Goal: Task Accomplishment & Management: Complete application form

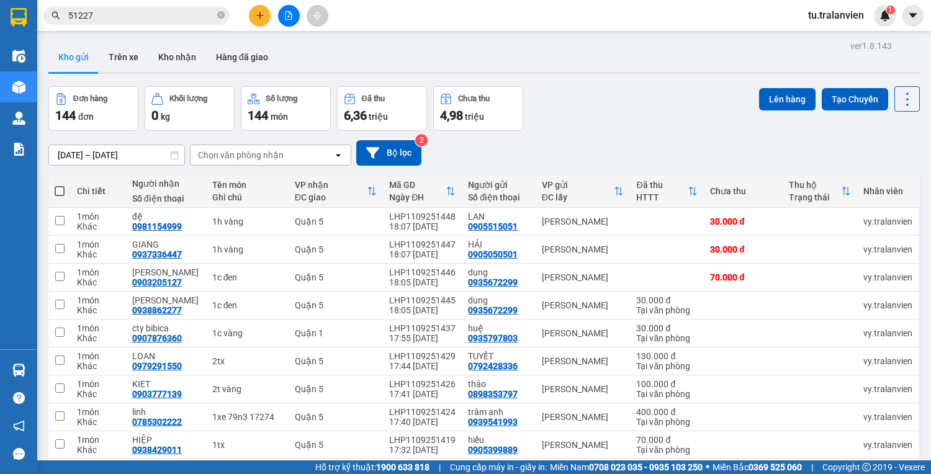
click at [254, 14] on button at bounding box center [260, 16] width 22 height 22
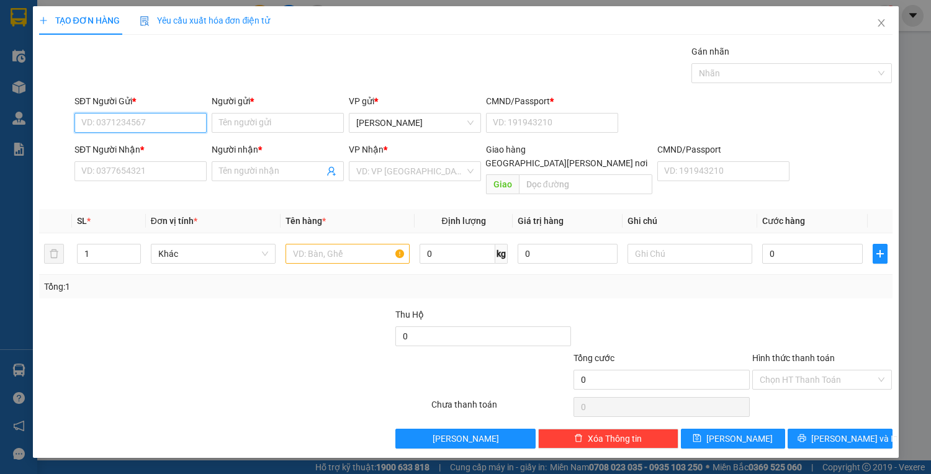
click at [140, 123] on input "SĐT Người Gửi *" at bounding box center [140, 123] width 132 height 20
type input "0"
click at [169, 142] on div "0905046966 - [PERSON_NAME]" at bounding box center [143, 147] width 122 height 14
type input "0905046966"
type input "TUYỀN"
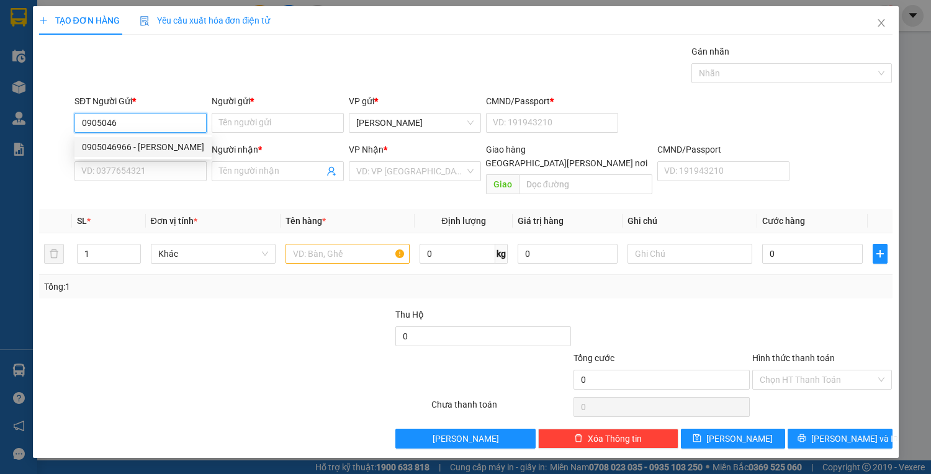
type input "225189519"
type input "0933490439"
type input "VƯƠNG"
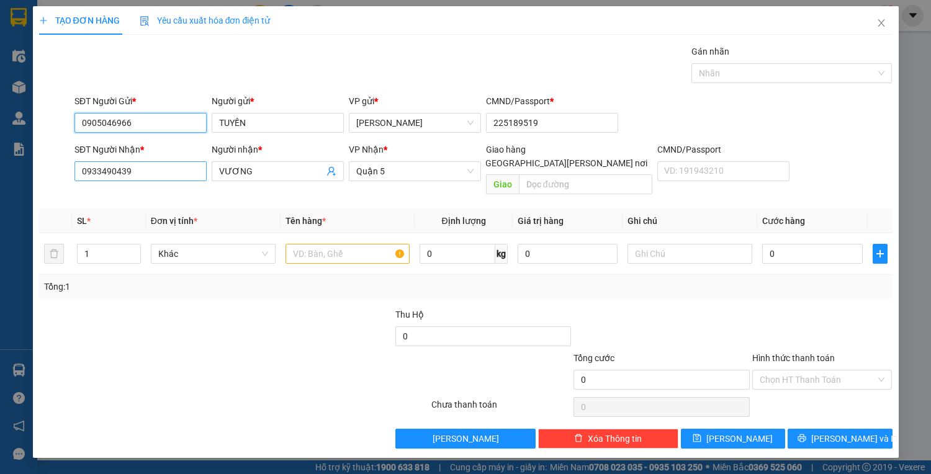
type input "0905046966"
click at [185, 179] on input "0933490439" at bounding box center [140, 171] width 132 height 20
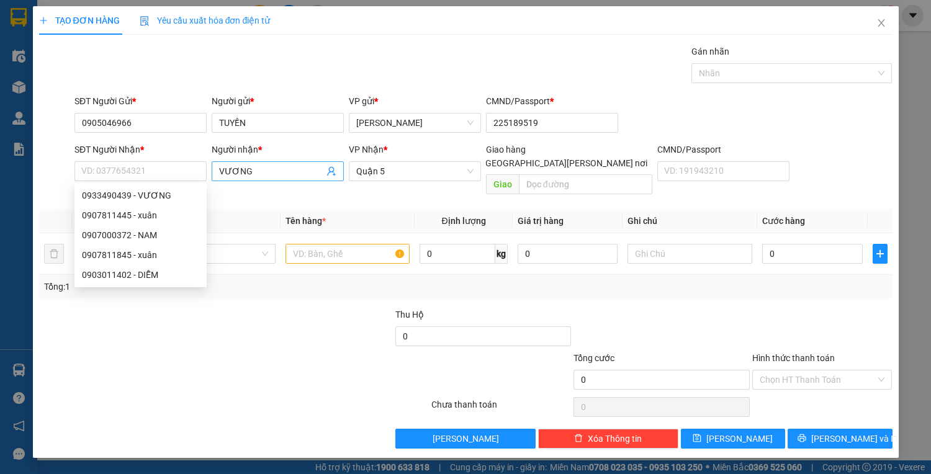
click at [227, 173] on input "VƯƠNG" at bounding box center [271, 171] width 105 height 14
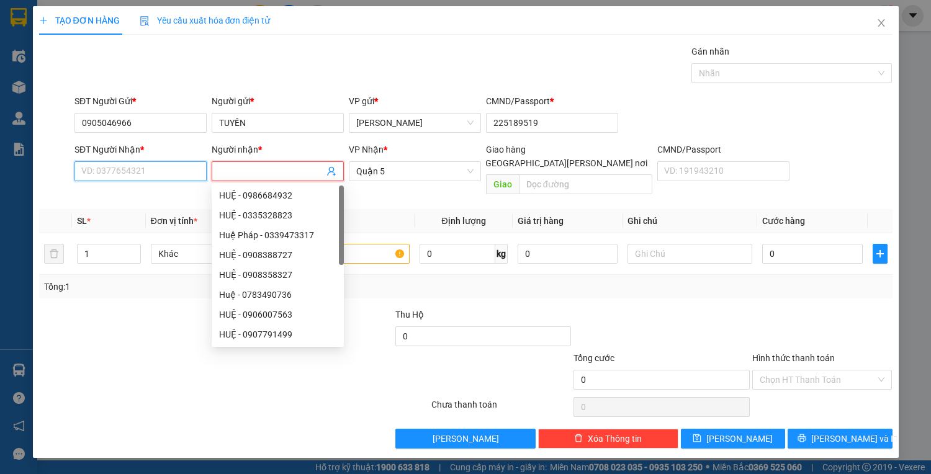
click at [179, 172] on input "SĐT Người Nhận *" at bounding box center [140, 171] width 132 height 20
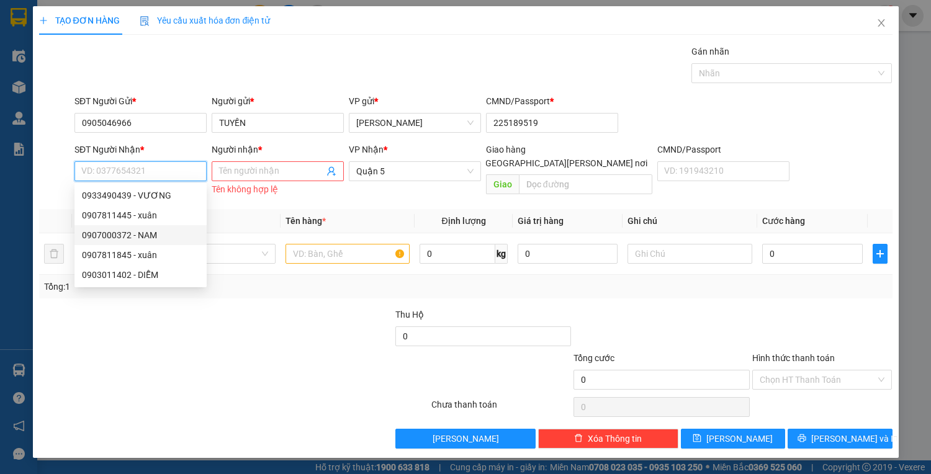
click at [182, 236] on div "0907000372 - NAM" at bounding box center [140, 235] width 117 height 14
type input "0907000372"
type input "NAM"
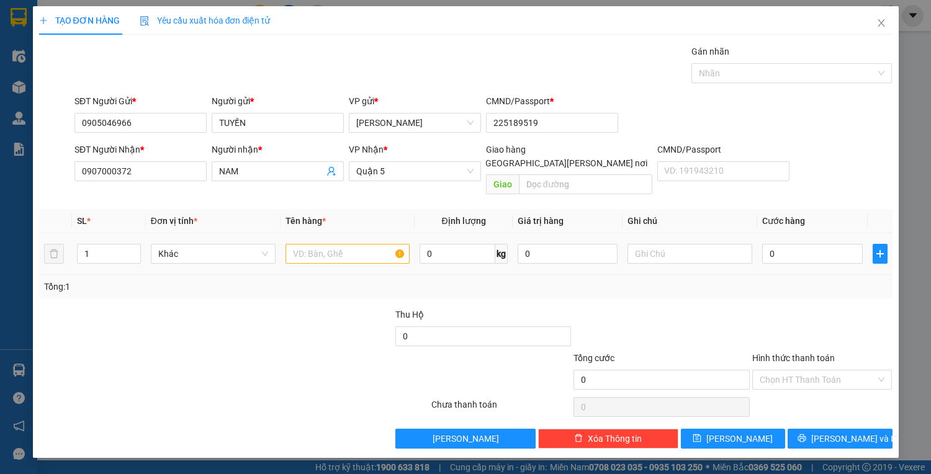
click at [355, 253] on td at bounding box center [348, 254] width 135 height 42
click at [355, 245] on input "text" at bounding box center [347, 254] width 125 height 20
type input "1 t vàng"
click at [787, 245] on input "0" at bounding box center [812, 254] width 100 height 20
type input "4"
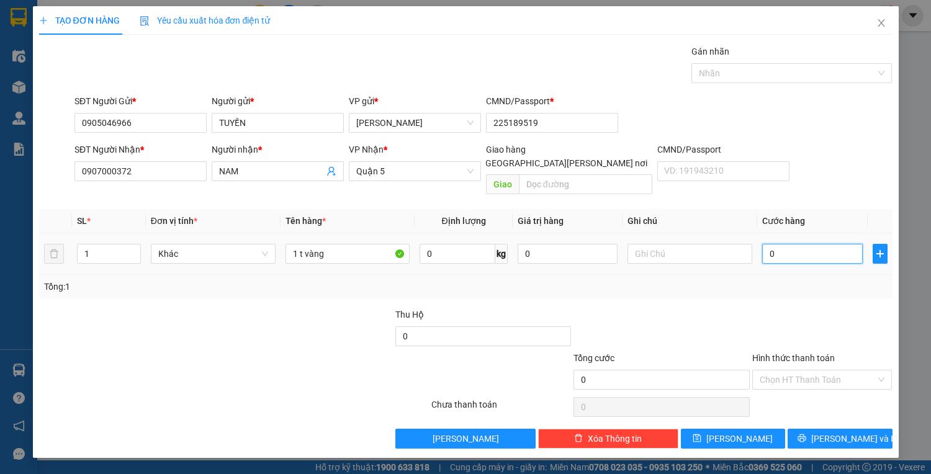
type input "4"
type input "40"
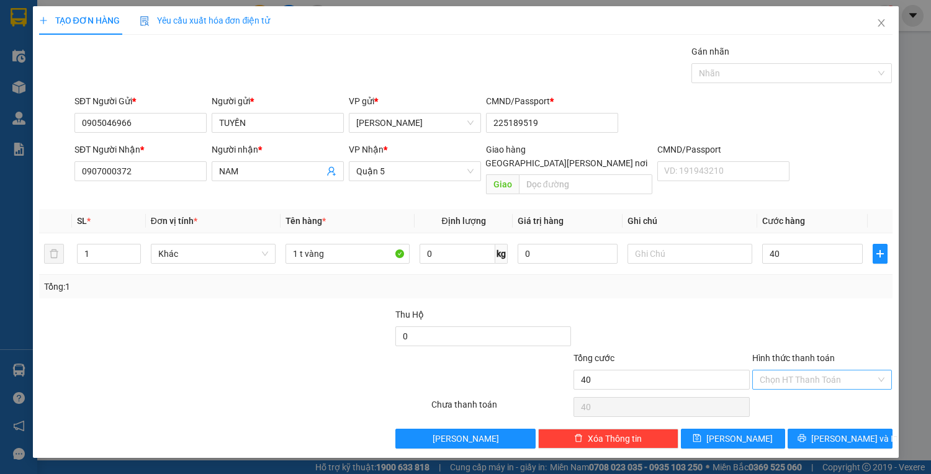
type input "40.000"
click at [819, 371] on input "Hình thức thanh toán" at bounding box center [818, 380] width 117 height 19
click at [824, 393] on div "Tại văn phòng" at bounding box center [822, 390] width 125 height 14
type input "0"
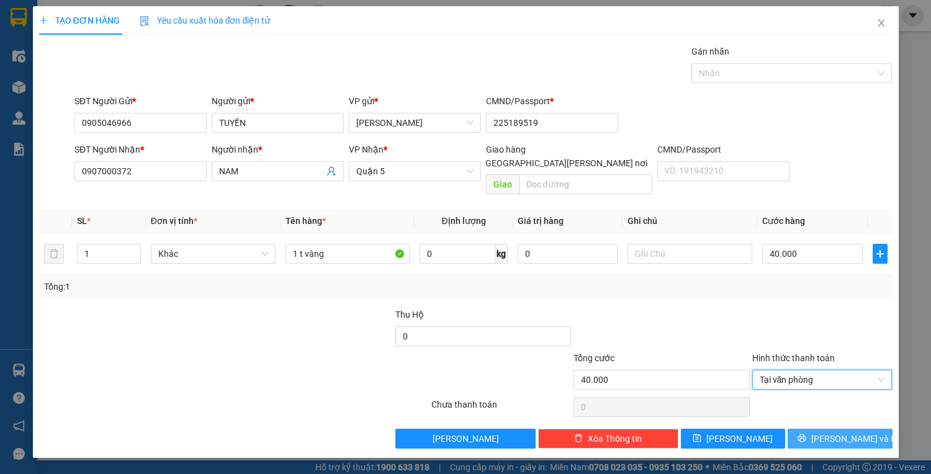
click at [835, 432] on span "[PERSON_NAME] và In" at bounding box center [854, 439] width 87 height 14
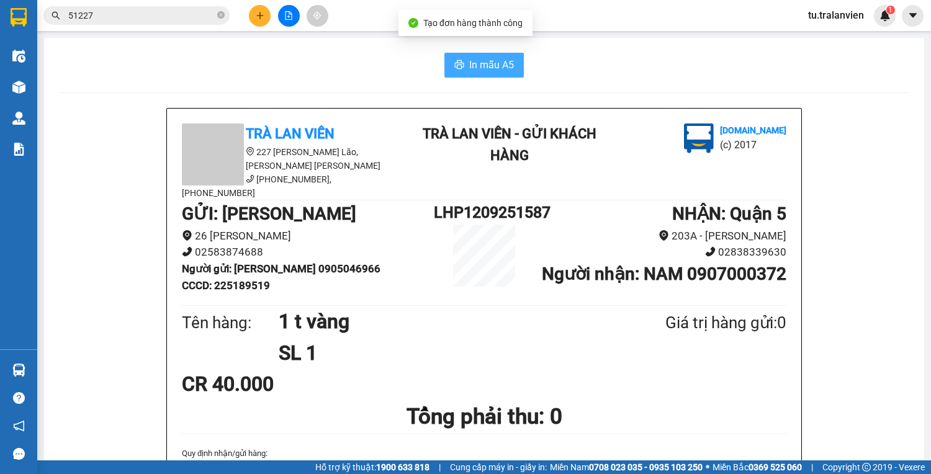
click at [488, 73] on button "In mẫu A5" at bounding box center [483, 65] width 79 height 25
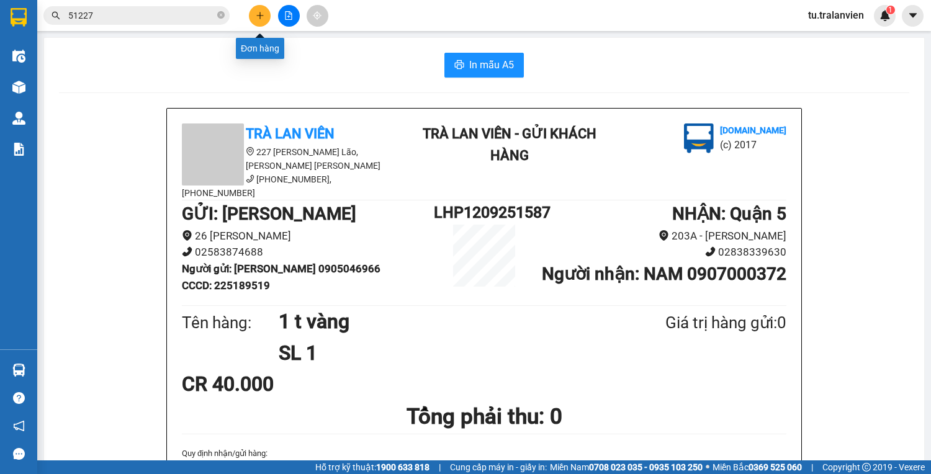
click at [256, 15] on icon "plus" at bounding box center [259, 15] width 7 height 1
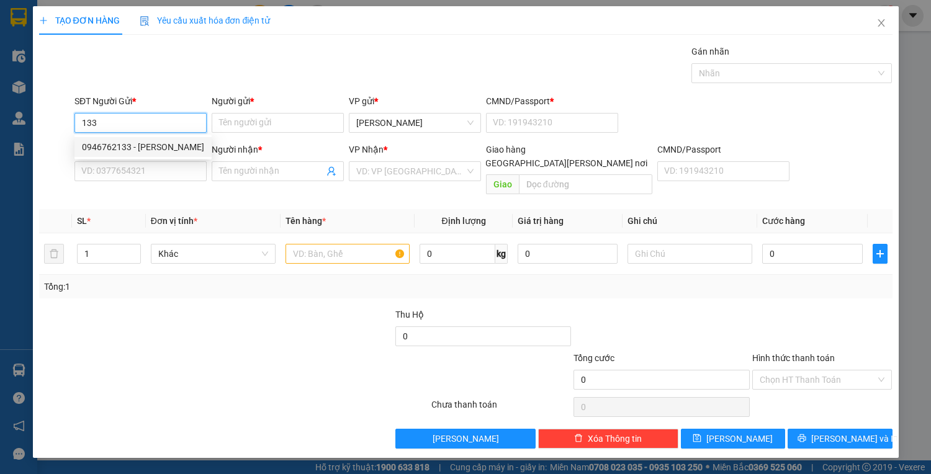
click at [161, 145] on div "0946762133 - [PERSON_NAME]" at bounding box center [143, 147] width 122 height 14
type input "0946762133"
type input "TUẤN"
type input "1"
type input "0932437726"
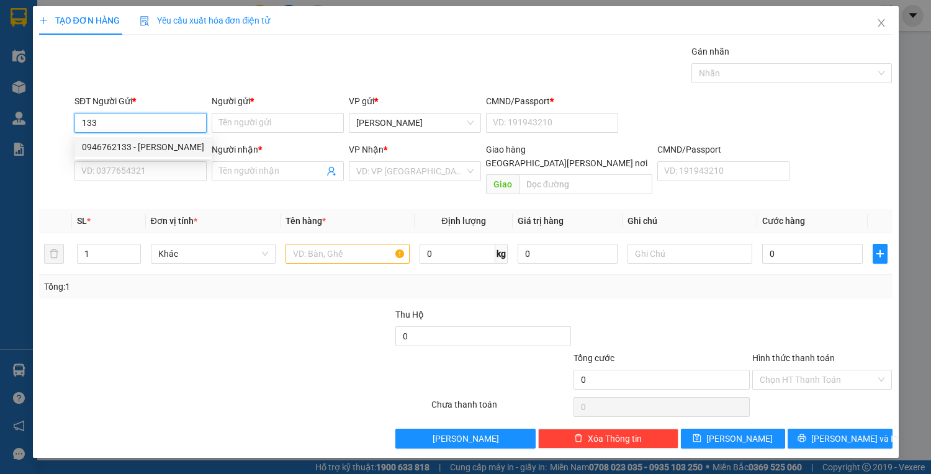
type input "TUẤN"
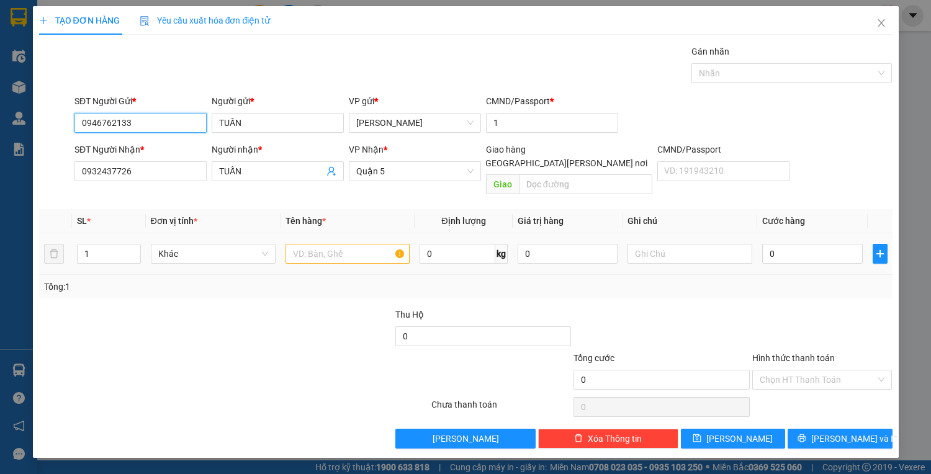
type input "0946762133"
click at [369, 244] on input "text" at bounding box center [347, 254] width 125 height 20
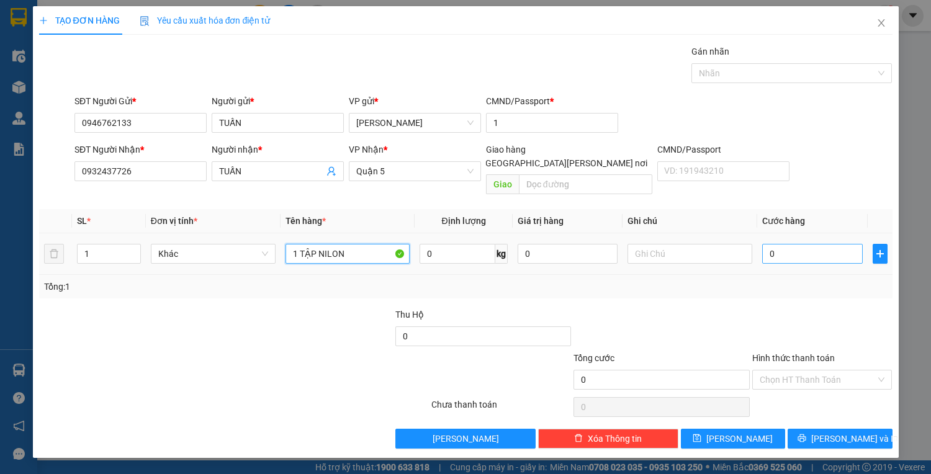
type input "1 TẬP NILON"
click at [800, 244] on input "0" at bounding box center [812, 254] width 100 height 20
type input "2"
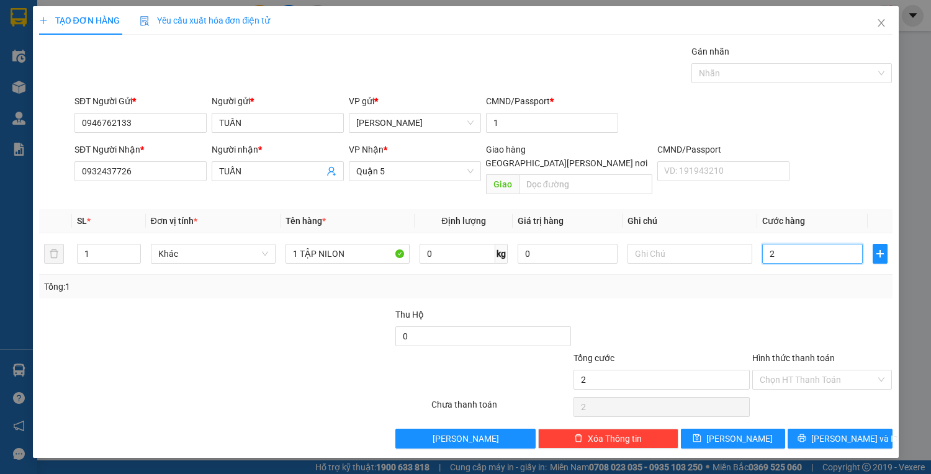
type input "25"
type input "25.000"
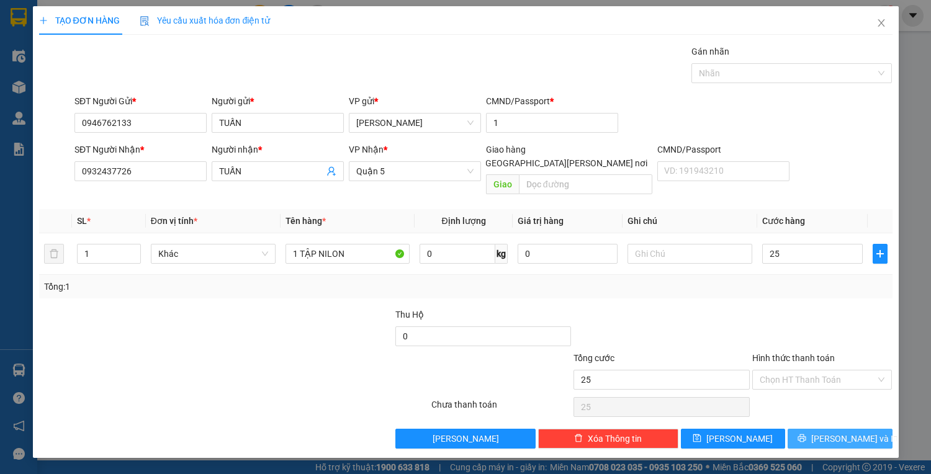
type input "25.000"
click at [842, 432] on span "[PERSON_NAME] và In" at bounding box center [854, 439] width 87 height 14
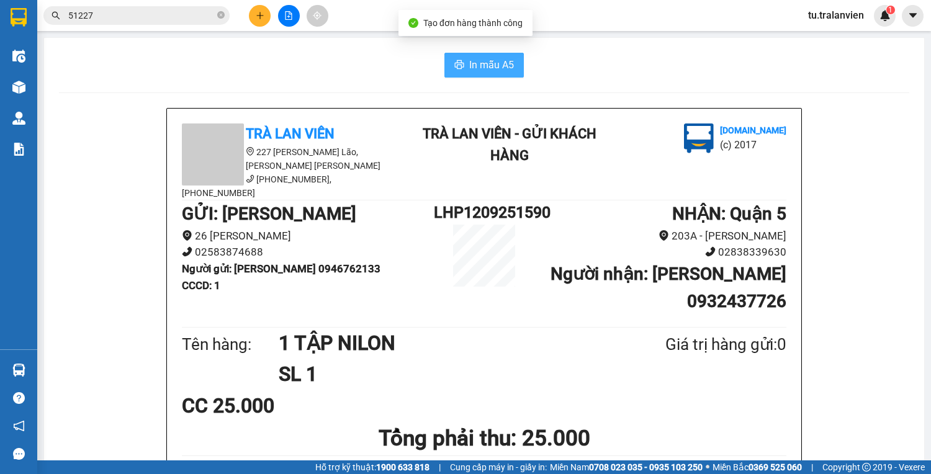
click at [508, 65] on span "In mẫu A5" at bounding box center [491, 65] width 45 height 16
click at [116, 14] on input "51227" at bounding box center [141, 16] width 146 height 14
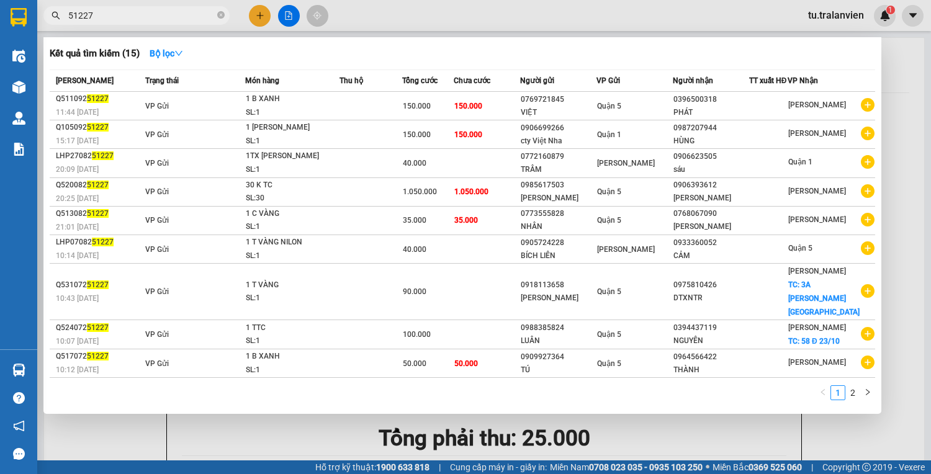
click at [116, 14] on input "51227" at bounding box center [141, 16] width 146 height 14
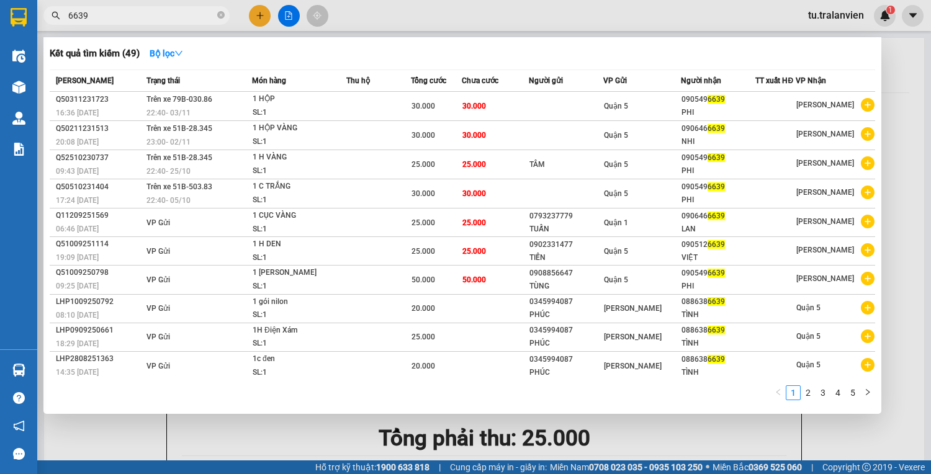
click at [271, 451] on div at bounding box center [465, 237] width 931 height 474
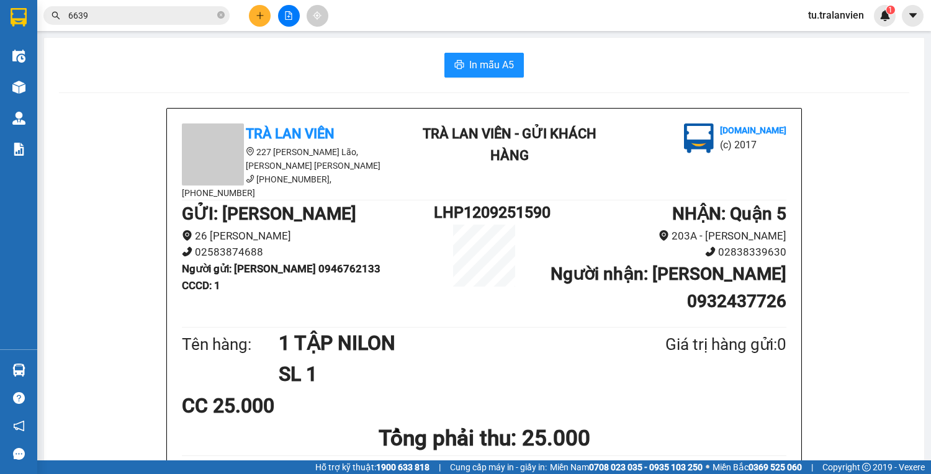
click at [128, 15] on input "6639" at bounding box center [141, 16] width 146 height 14
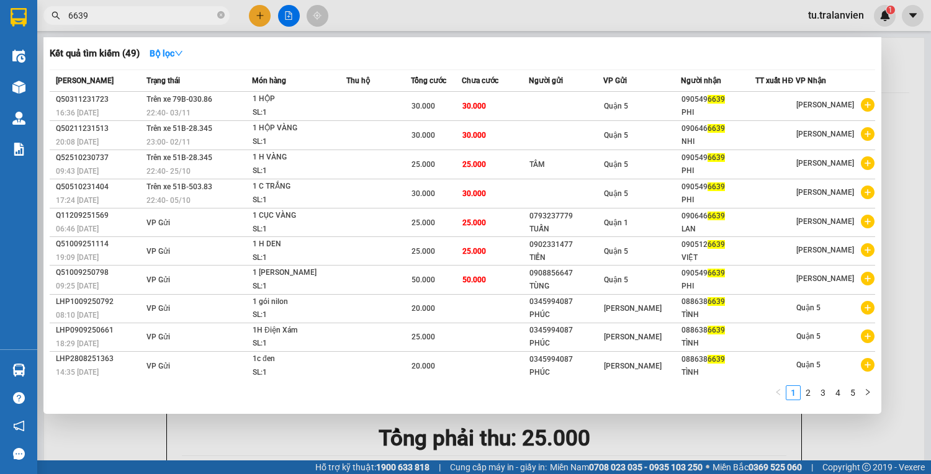
click at [128, 15] on input "6639" at bounding box center [141, 16] width 146 height 14
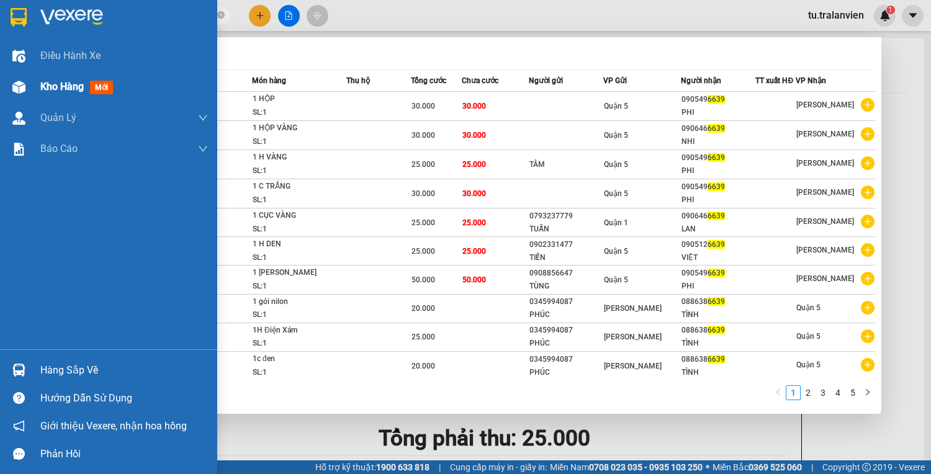
click at [19, 79] on div at bounding box center [19, 87] width 22 height 22
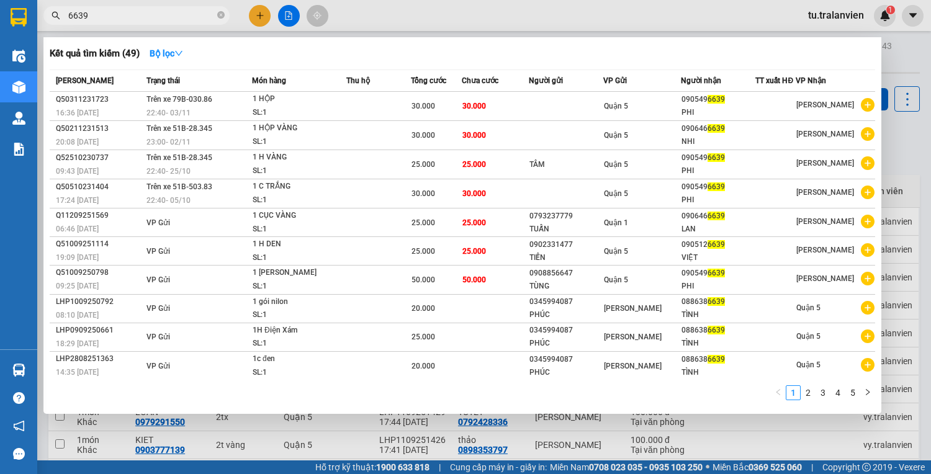
click at [347, 452] on div at bounding box center [465, 237] width 931 height 474
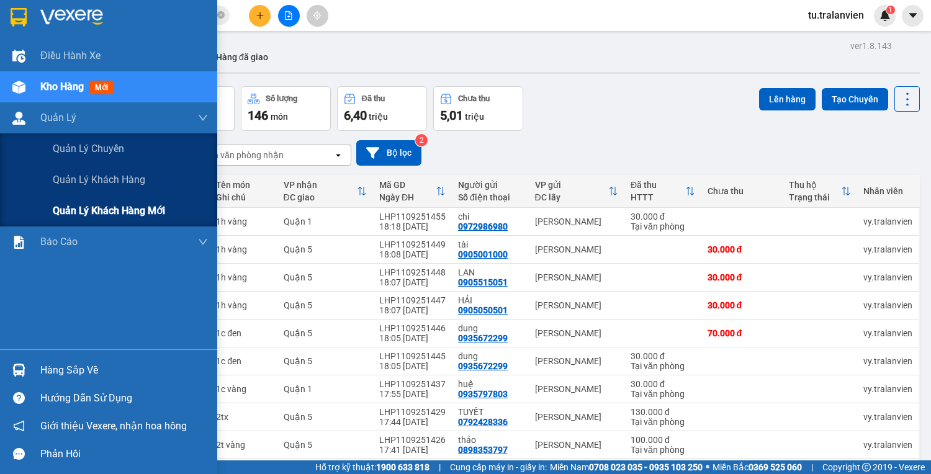
click at [149, 206] on span "Quản lý khách hàng mới" at bounding box center [109, 211] width 112 height 16
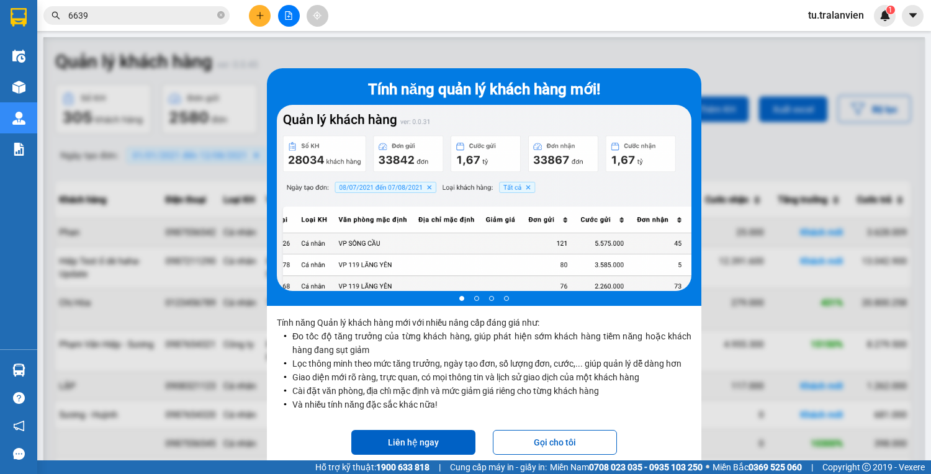
click at [129, 17] on input "6639" at bounding box center [141, 16] width 146 height 14
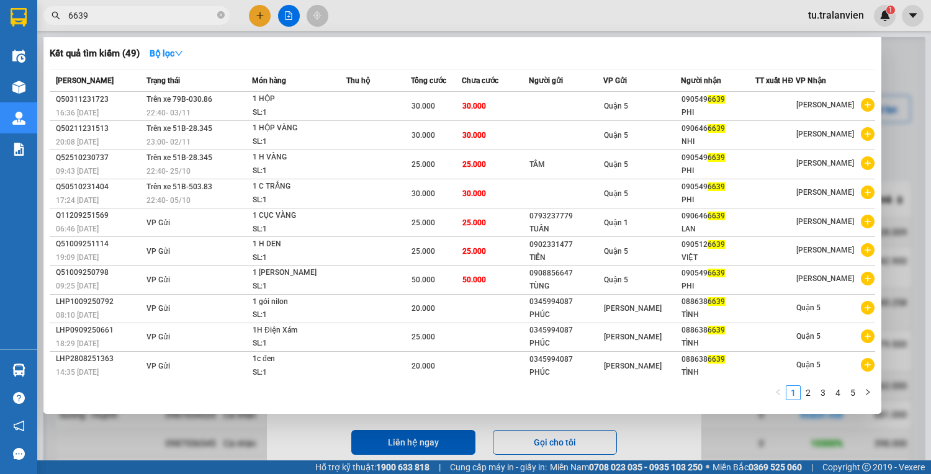
click at [129, 17] on input "6639" at bounding box center [141, 16] width 146 height 14
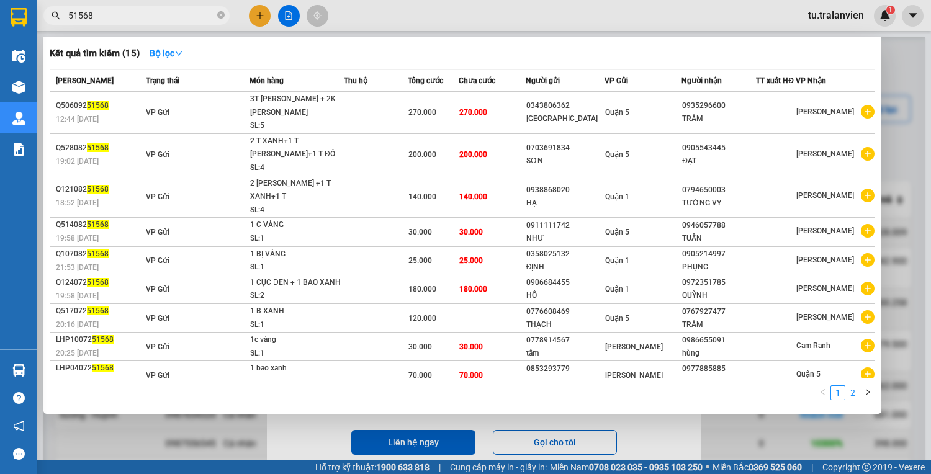
type input "51568"
click at [858, 394] on link "2" at bounding box center [853, 393] width 14 height 14
